Goal: Transaction & Acquisition: Purchase product/service

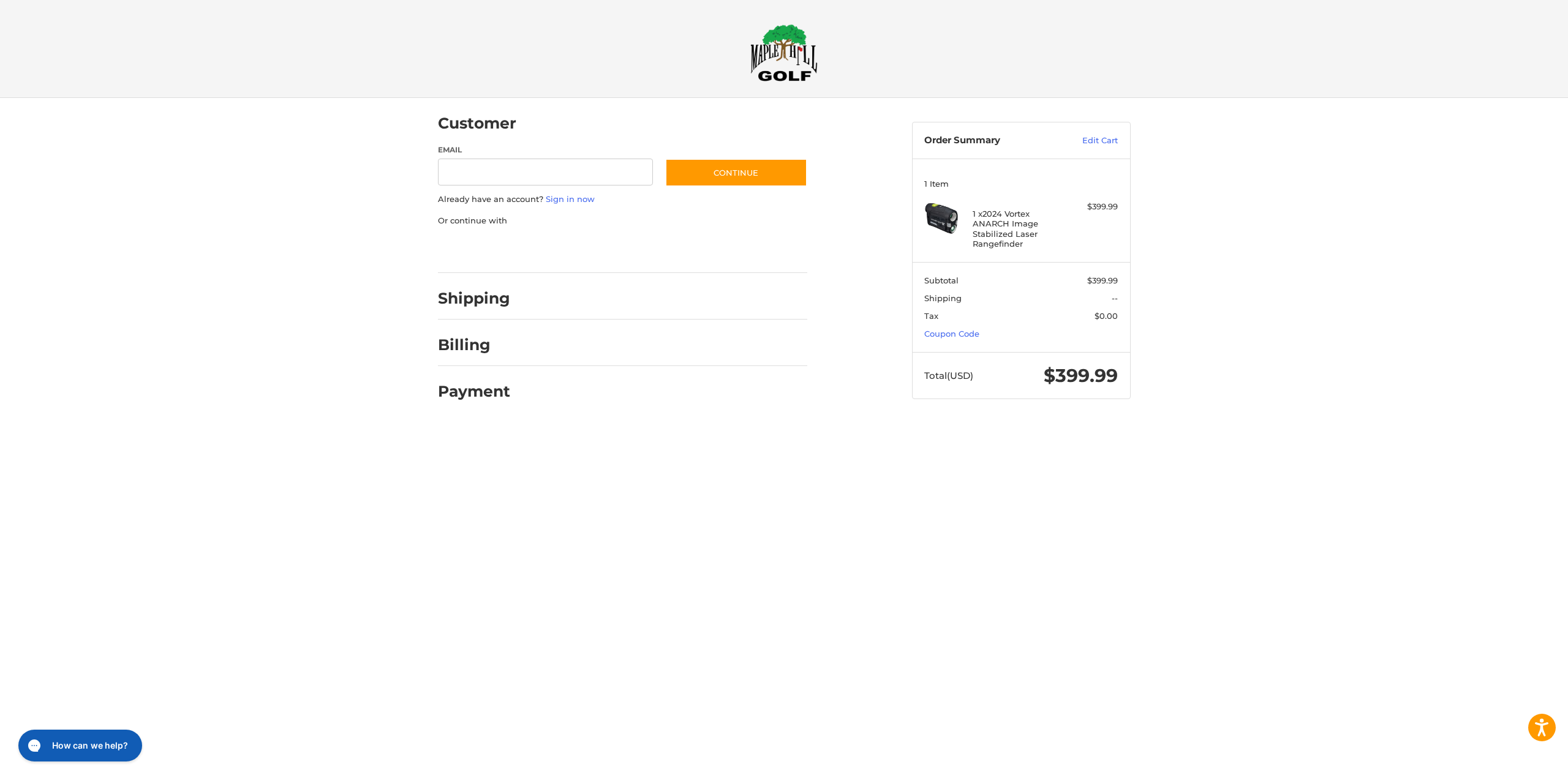
click at [1432, 424] on div at bounding box center [784, 424] width 1568 height 0
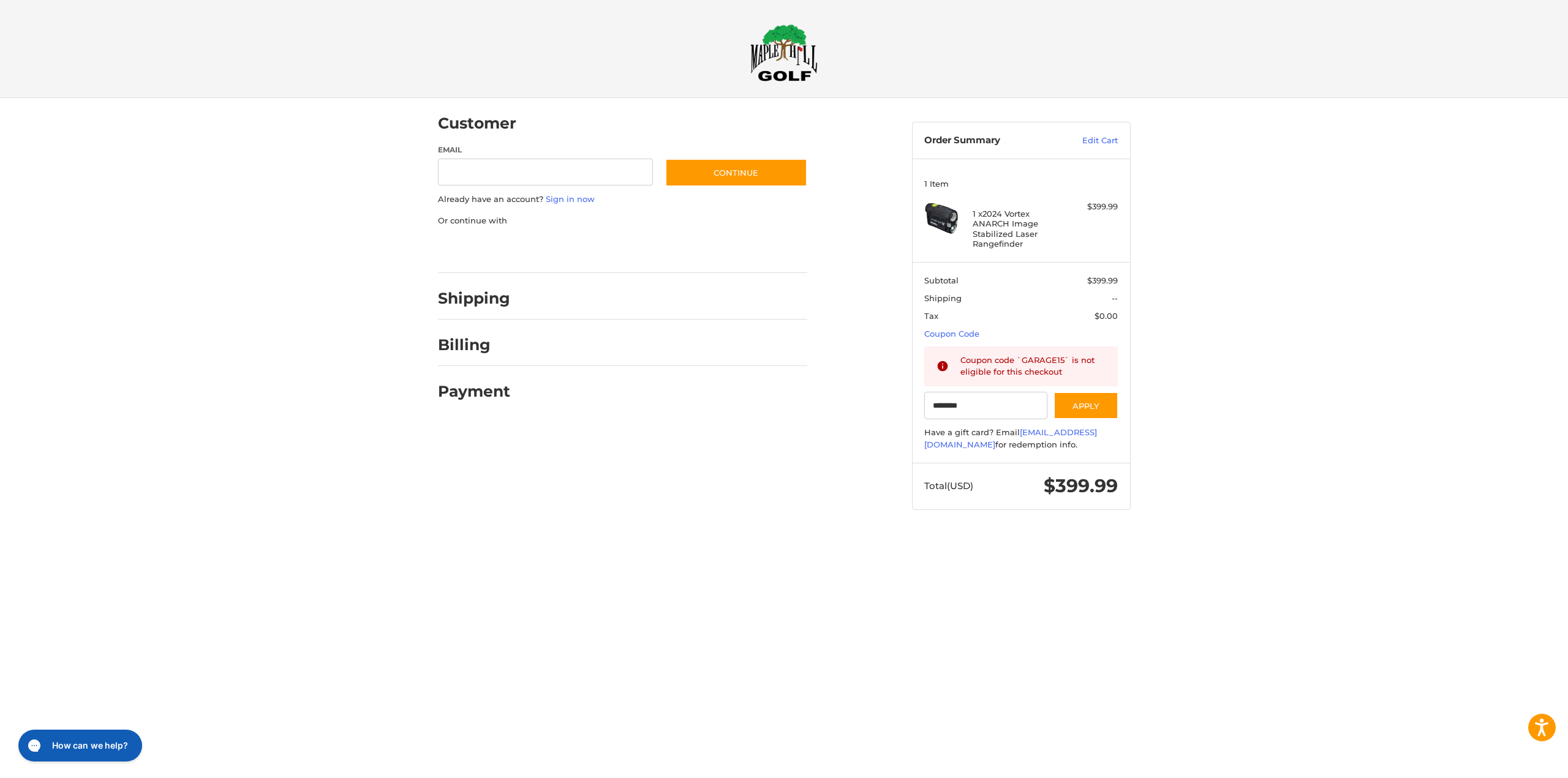
click at [1014, 534] on div at bounding box center [784, 534] width 1568 height 0
drag, startPoint x: 1011, startPoint y: 404, endPoint x: 969, endPoint y: 401, distance: 42.1
click at [933, 404] on html "Accessibility Screen-Reader Guide, Feedback, and Issue Reporting | New window C…" at bounding box center [784, 266] width 1568 height 534
drag, startPoint x: 990, startPoint y: 408, endPoint x: 878, endPoint y: 407, distance: 112.0
click at [878, 407] on div "Customer Guest Customer Email Subscribe to our newsletter. Continue Already hav…" at bounding box center [784, 315] width 735 height 435
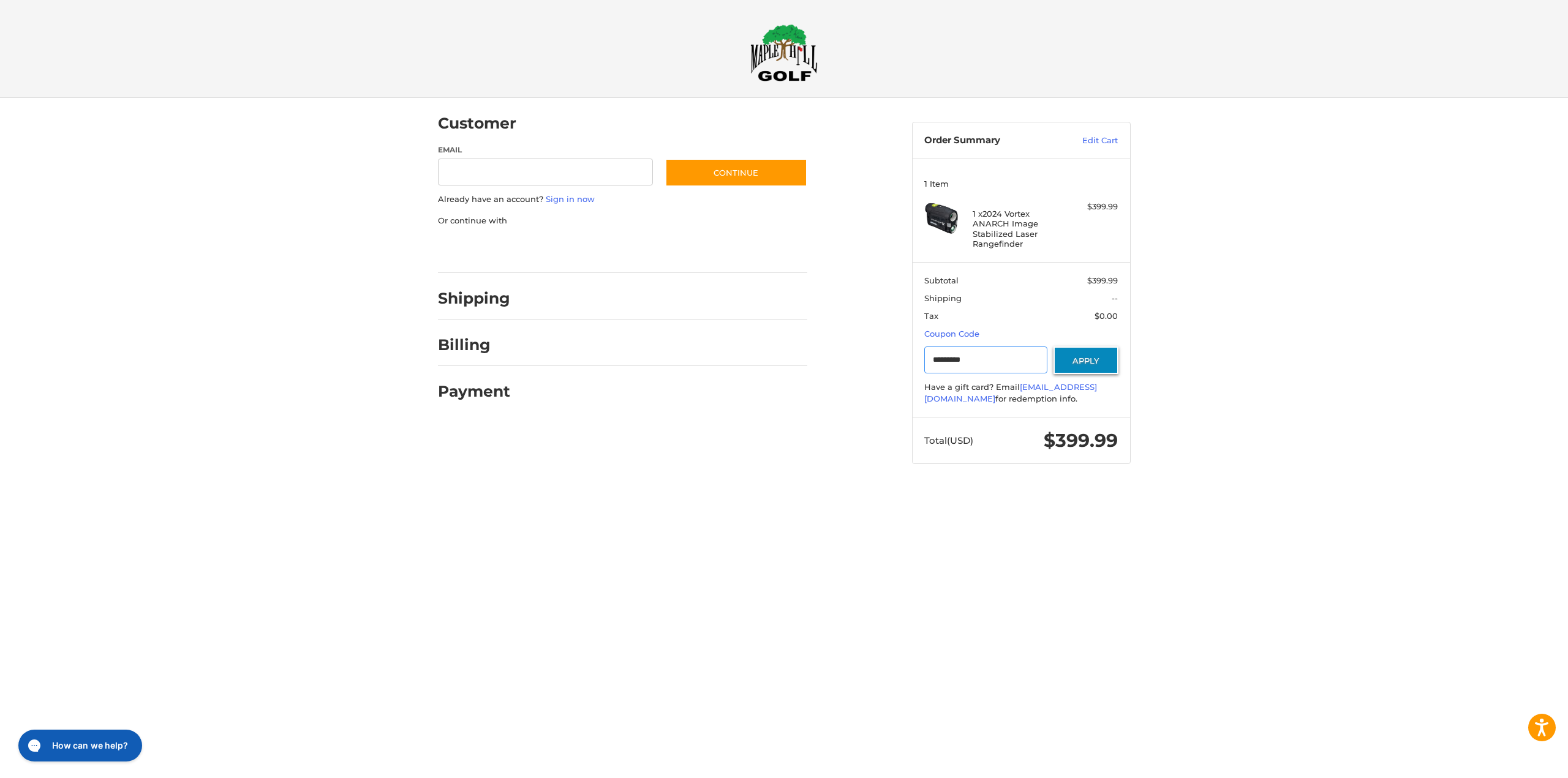
type input "*********"
click at [1110, 358] on button "Apply" at bounding box center [1086, 360] width 65 height 27
